Goal: Obtain resource: Obtain resource

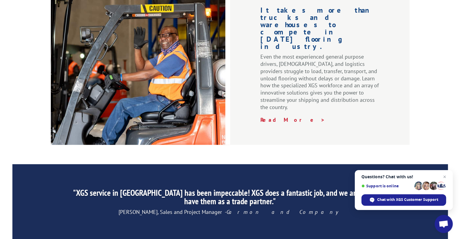
scroll to position [958, 0]
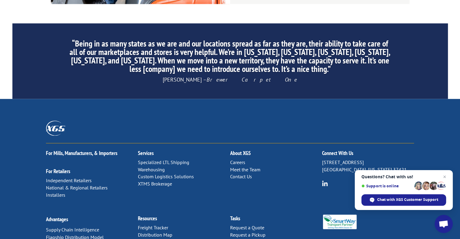
click at [172, 239] on link "Forms & Documents" at bounding box center [159, 242] width 42 height 6
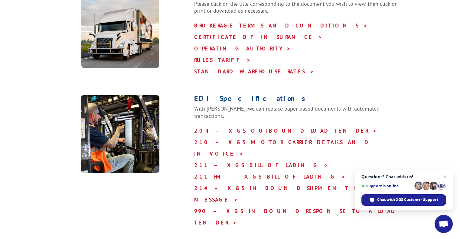
scroll to position [182, 0]
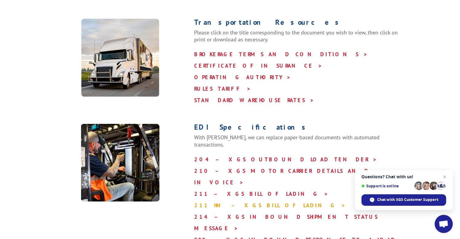
click at [240, 202] on link "211 HM – XGS BILL OF LADING >" at bounding box center [270, 205] width 152 height 7
click at [231, 191] on link "211 – XGS BILL OF LADING >" at bounding box center [261, 194] width 134 height 7
click at [232, 191] on link "211 – XGS BILL OF LADING >" at bounding box center [261, 194] width 134 height 7
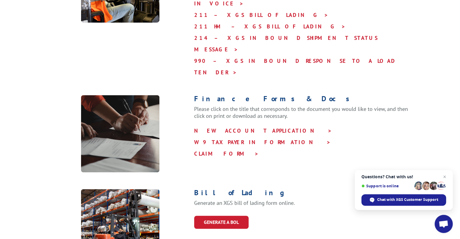
scroll to position [363, 0]
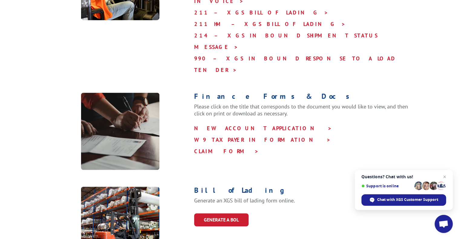
click at [222, 214] on link "GENERATE A BOL" at bounding box center [221, 220] width 54 height 13
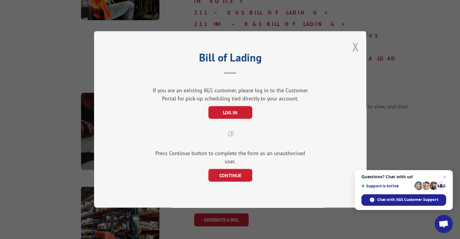
click at [356, 49] on button "Close modal" at bounding box center [355, 47] width 7 height 16
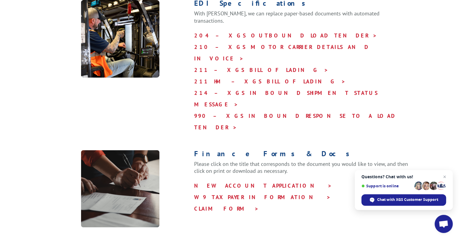
scroll to position [303, 0]
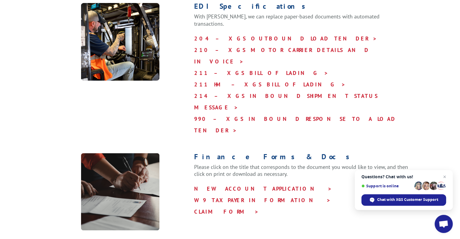
click at [443, 176] on span "Close chat" at bounding box center [444, 176] width 7 height 7
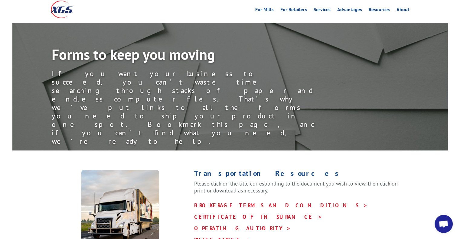
scroll to position [0, 0]
